Goal: Task Accomplishment & Management: Complete application form

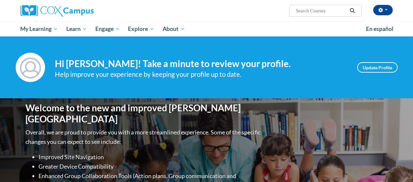
select select "English"
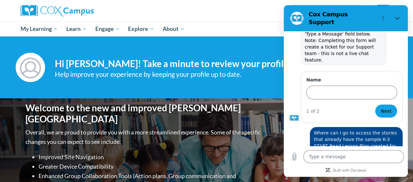
scroll to position [62, 0]
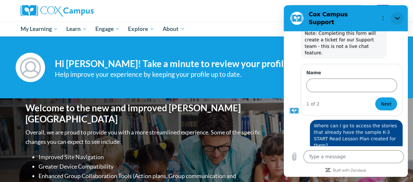
click at [397, 16] on icon "Close" at bounding box center [396, 18] width 5 height 5
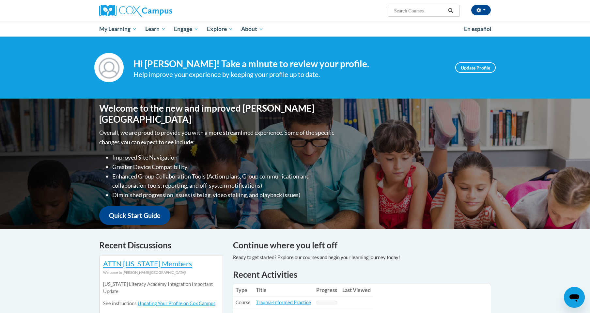
scroll to position [0, 0]
type textarea "x"
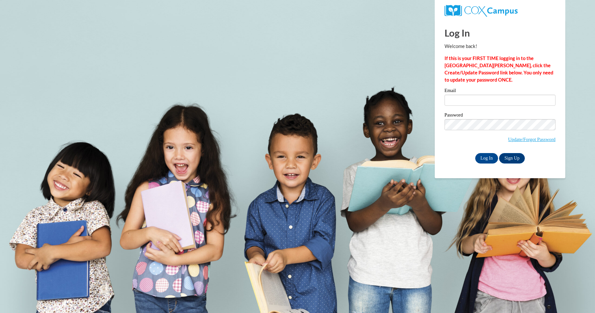
select select "English"
